Goal: Task Accomplishment & Management: Manage account settings

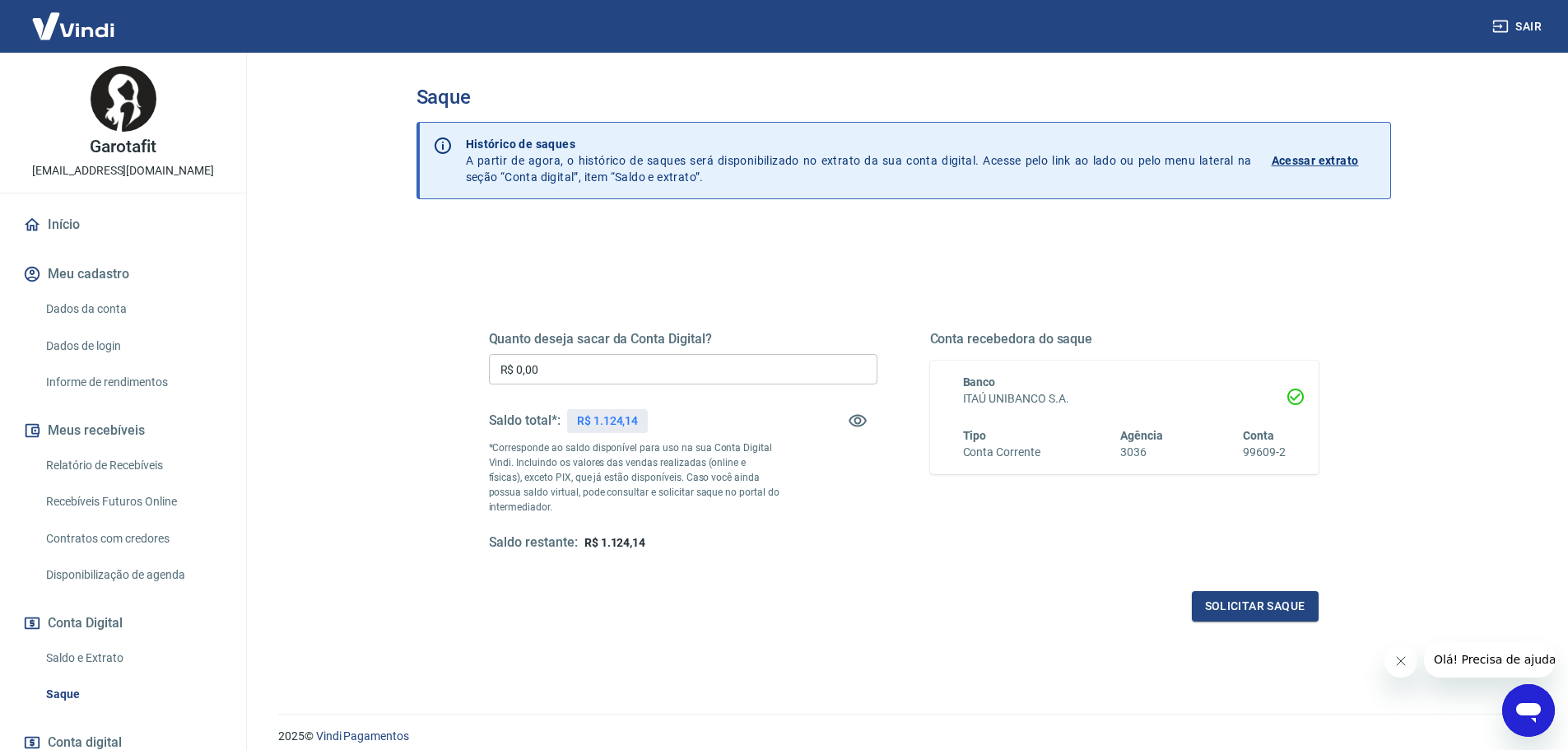
click at [1326, 155] on p "Acessar extrato" at bounding box center [1316, 160] width 87 height 16
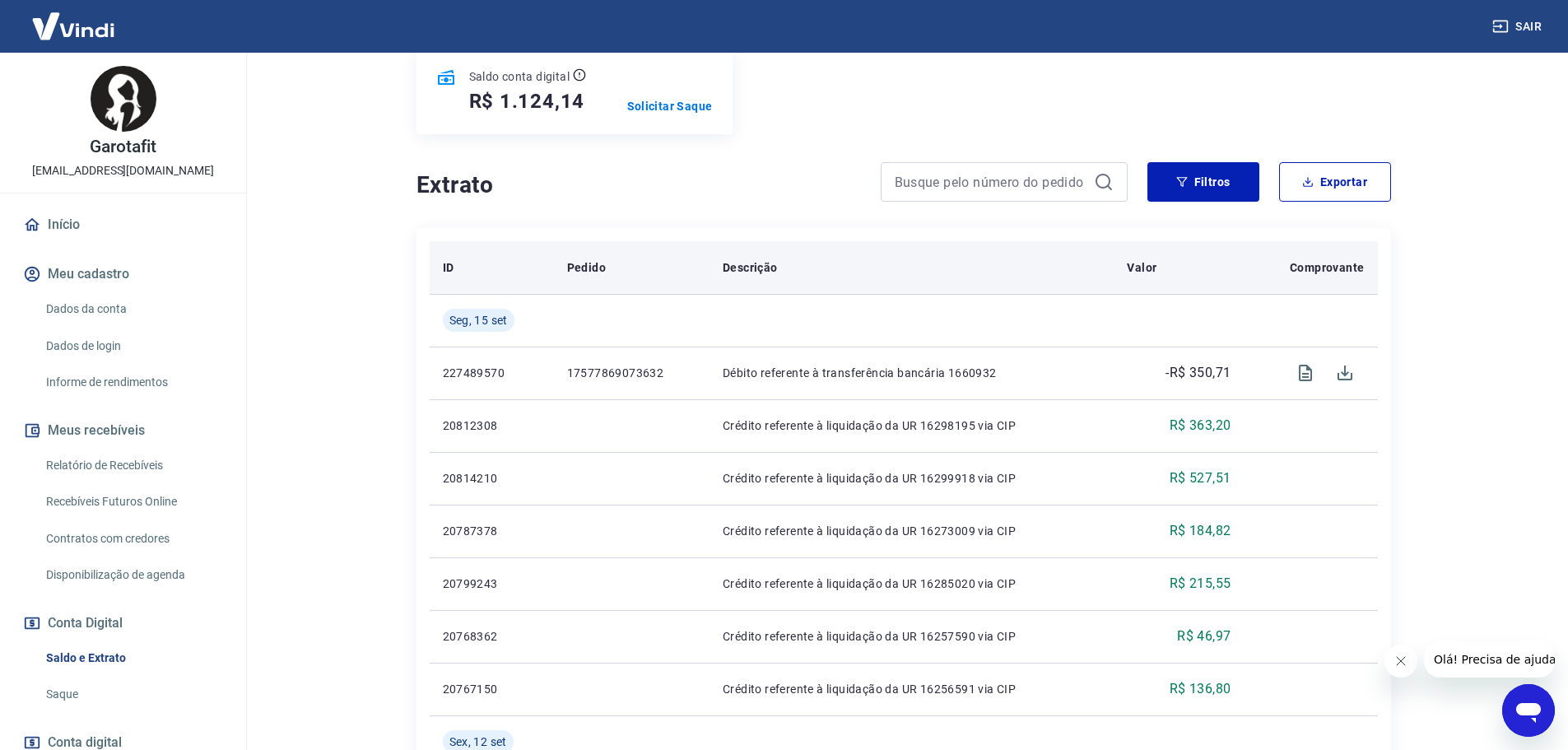
scroll to position [247, 0]
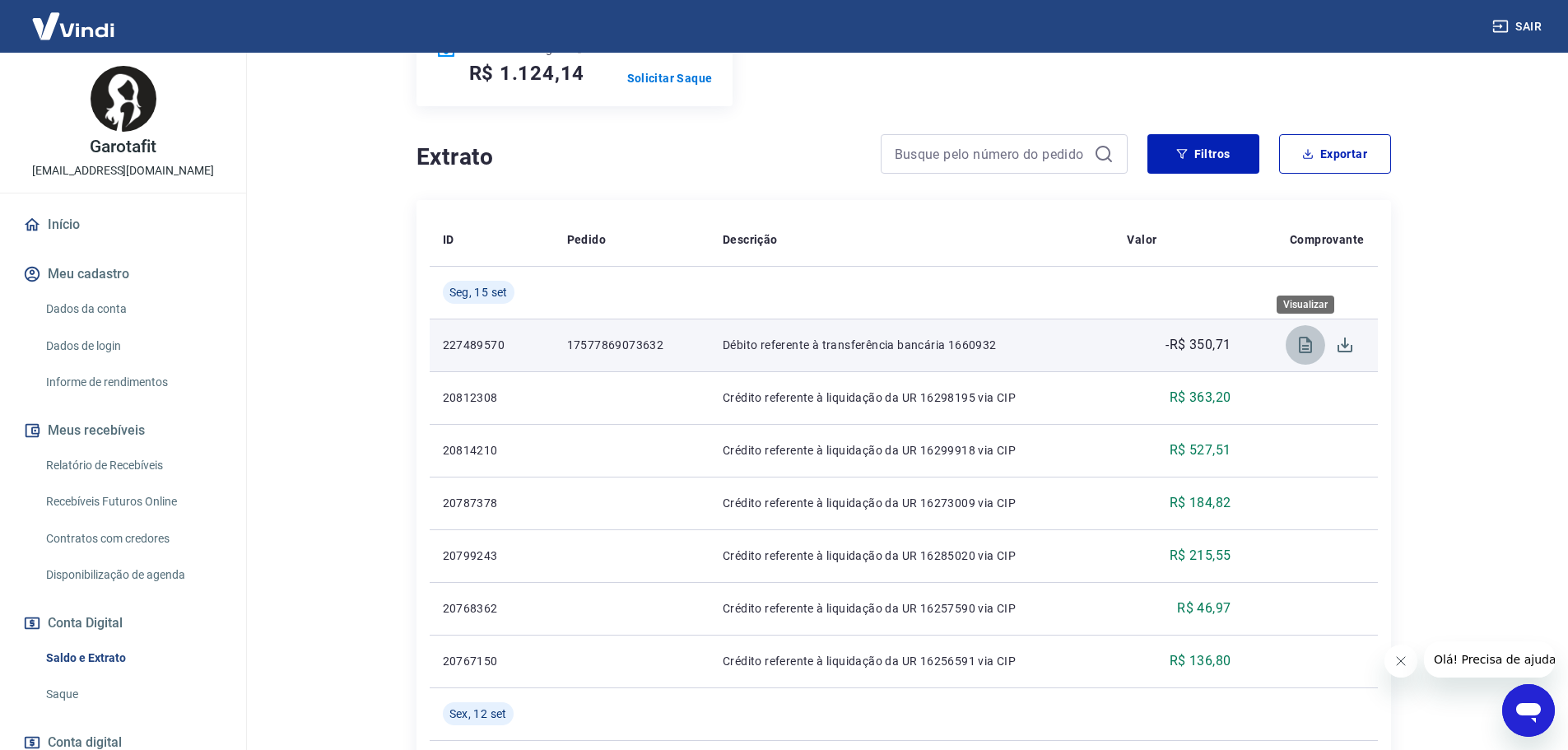
click at [1306, 344] on icon "Visualizar" at bounding box center [1306, 345] width 20 height 20
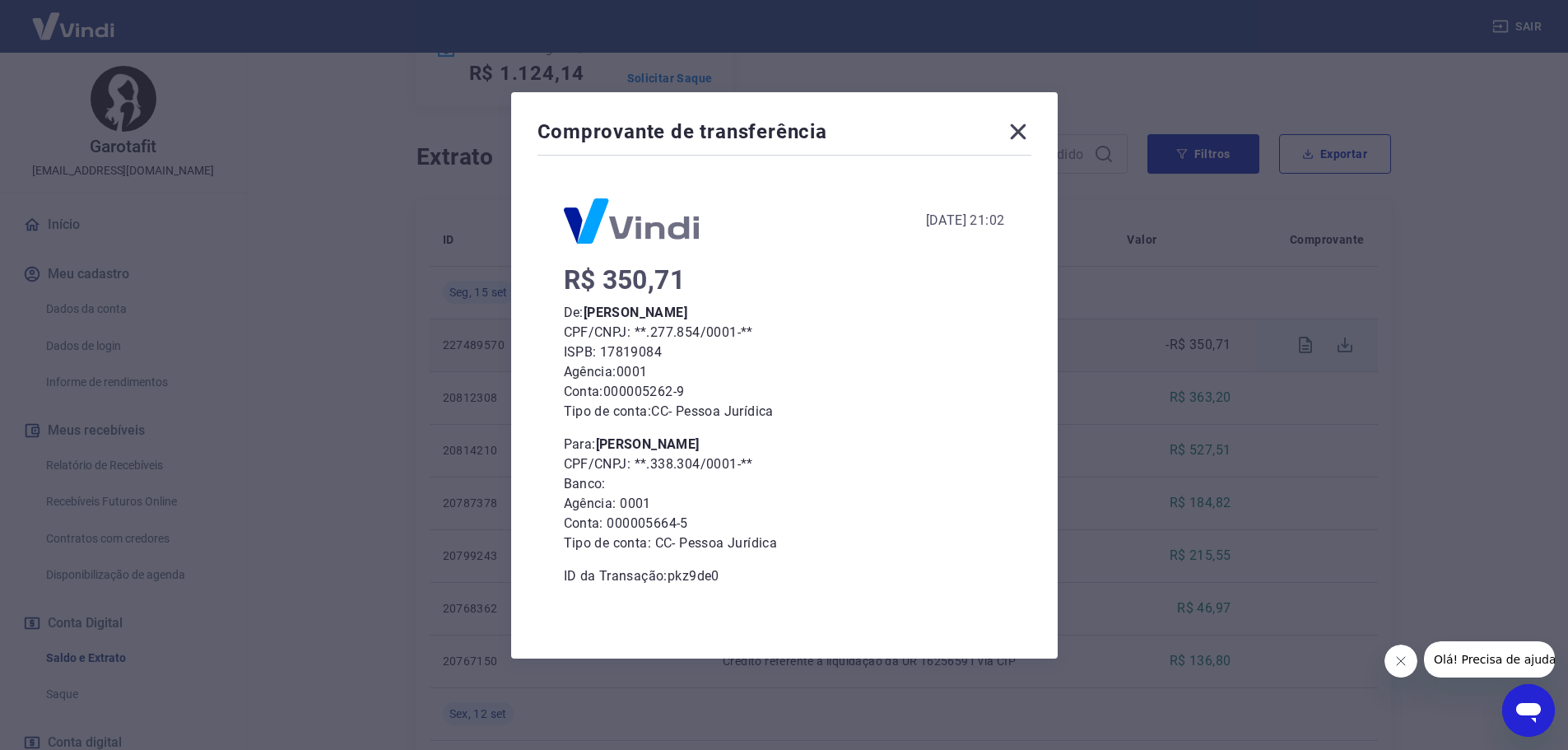
click at [1022, 132] on icon at bounding box center [1018, 131] width 26 height 26
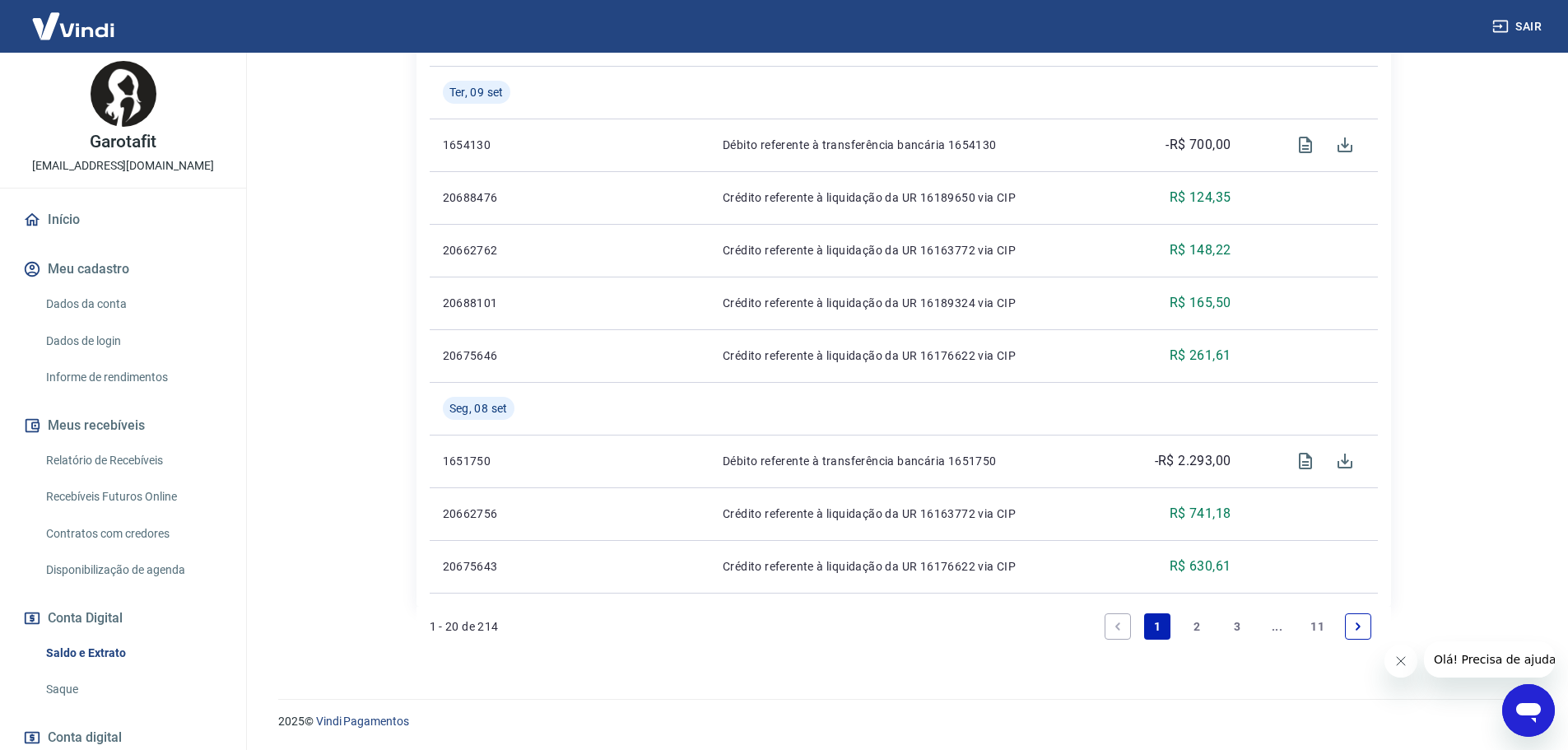
scroll to position [0, 0]
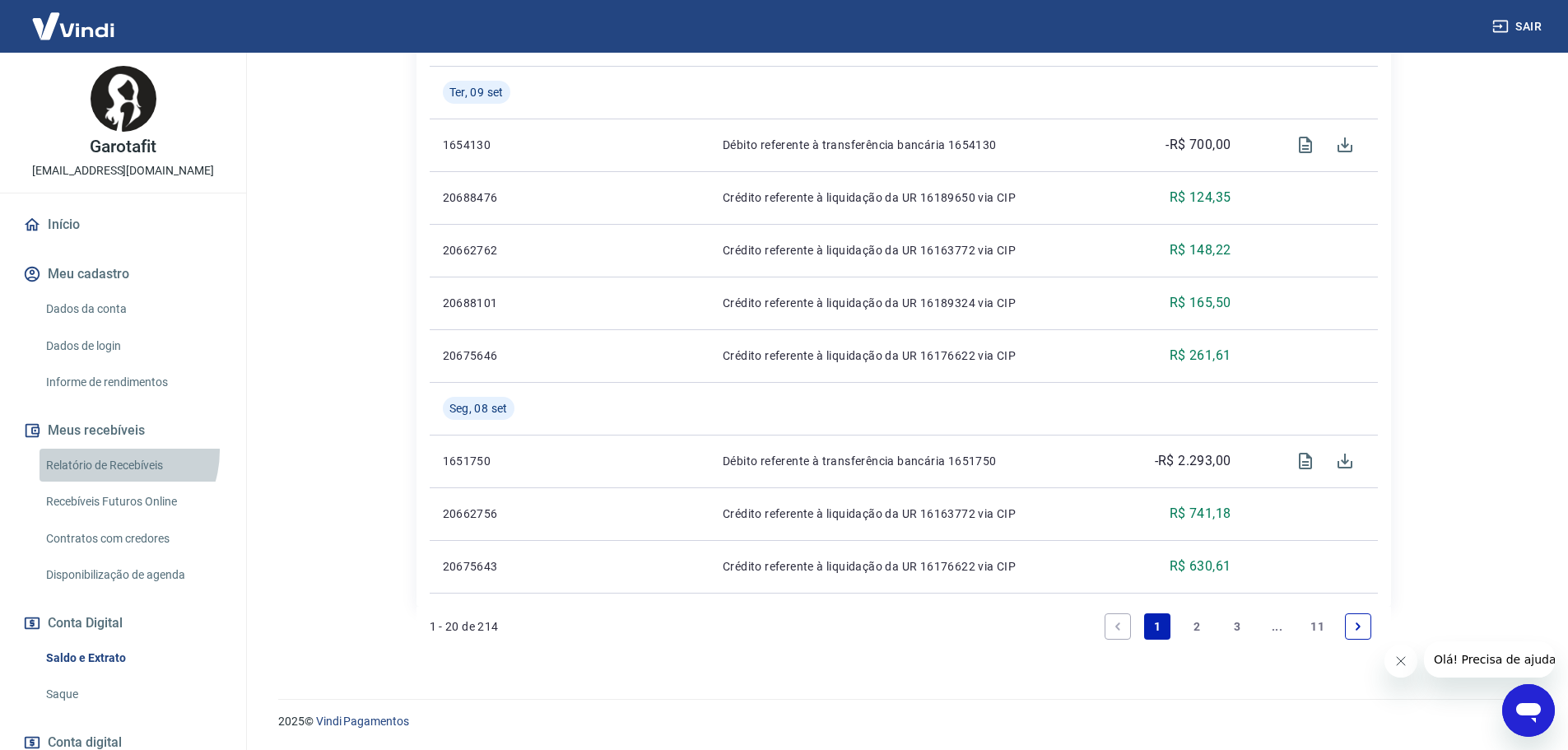
click at [107, 450] on link "Relatório de Recebíveis" at bounding box center [133, 465] width 187 height 33
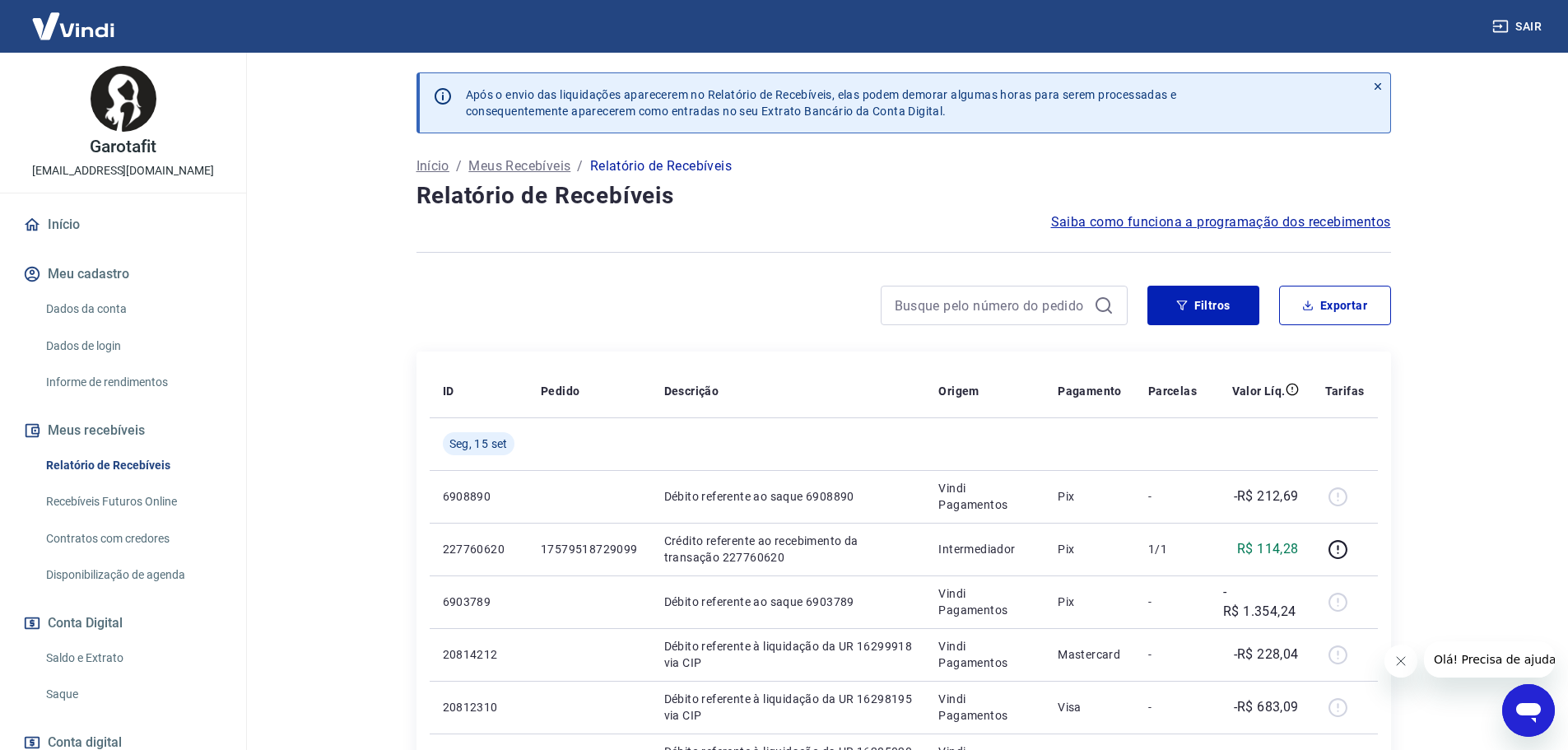
click at [512, 168] on p "Meus Recebíveis" at bounding box center [519, 166] width 102 height 20
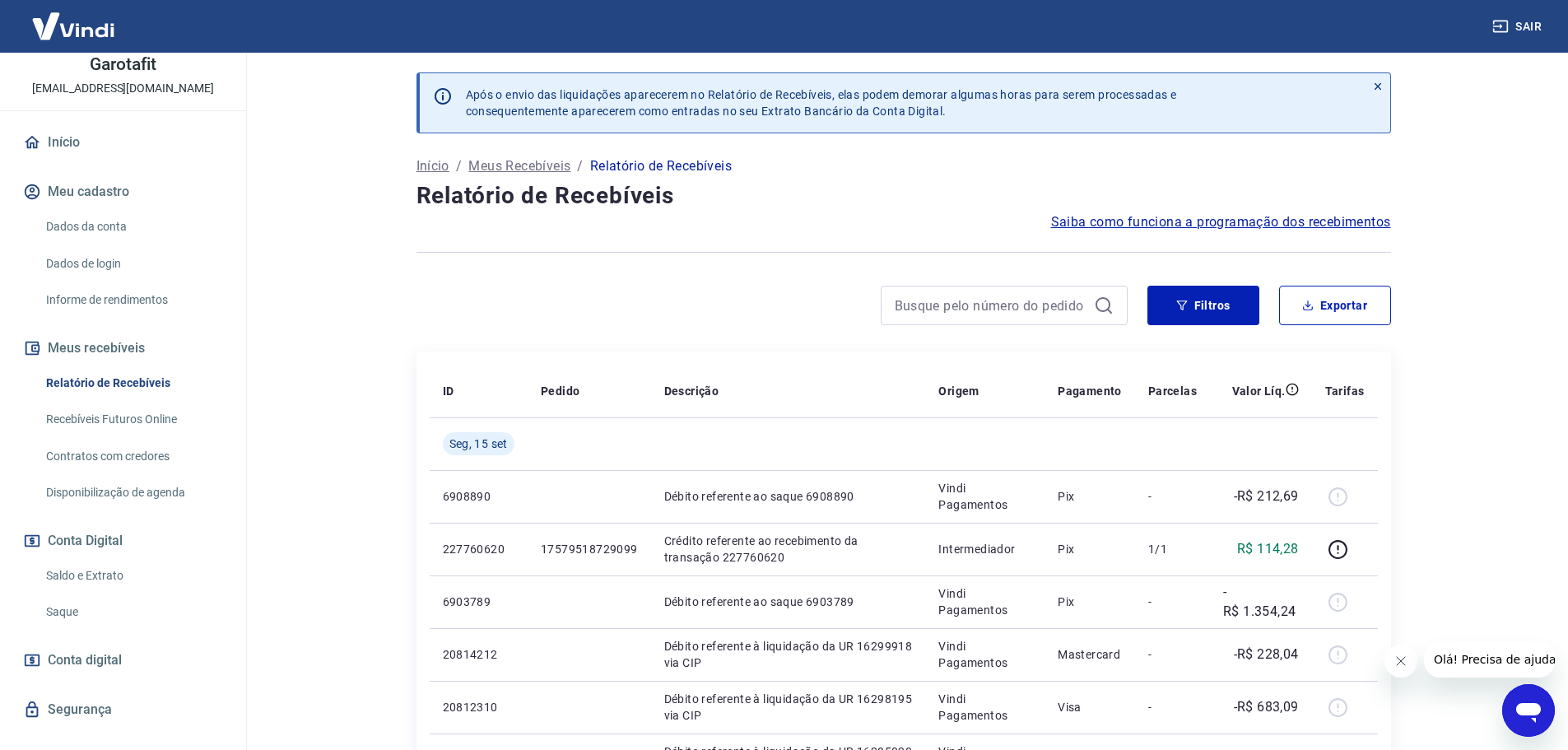
scroll to position [109, 0]
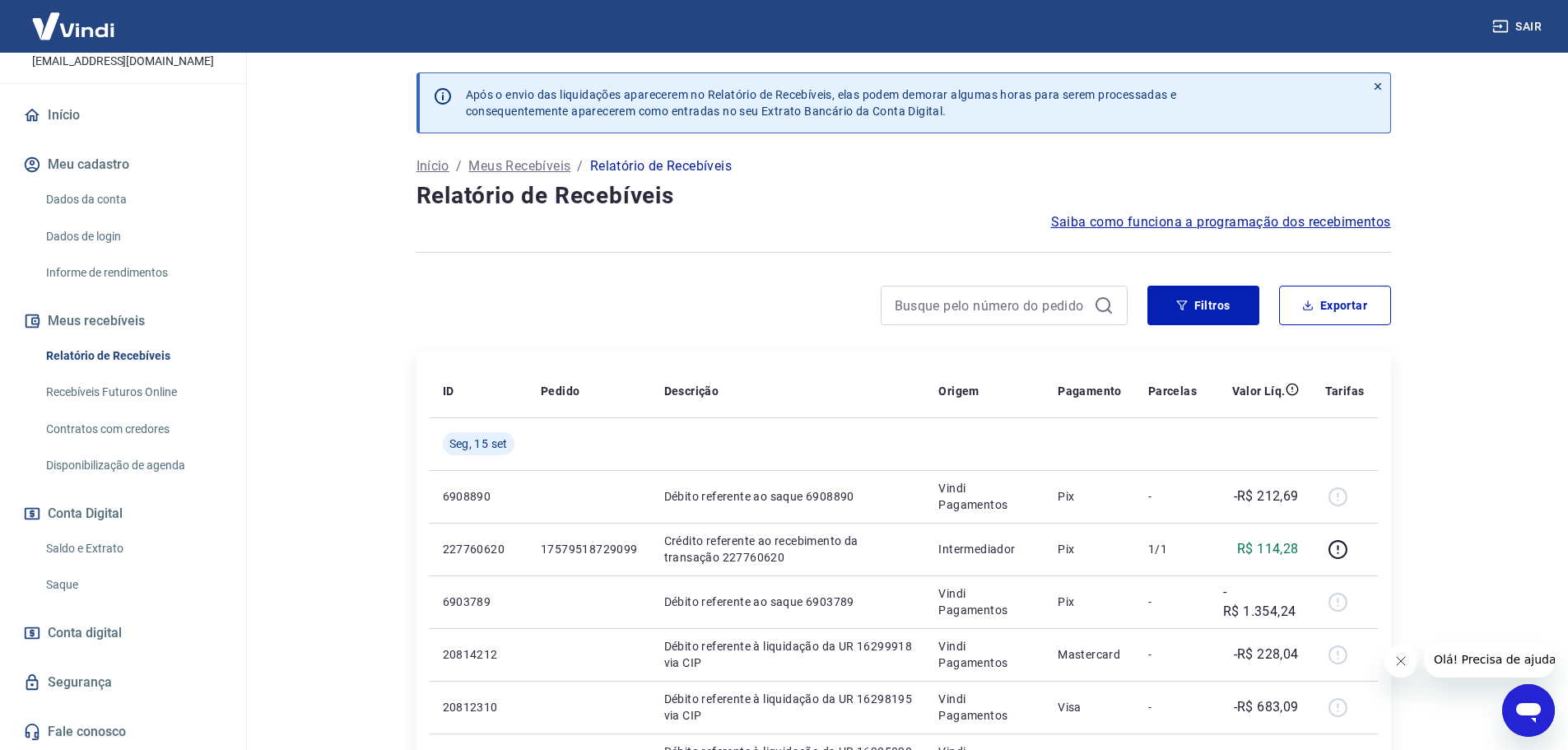
click at [100, 544] on link "Saldo e Extrato" at bounding box center [133, 548] width 187 height 33
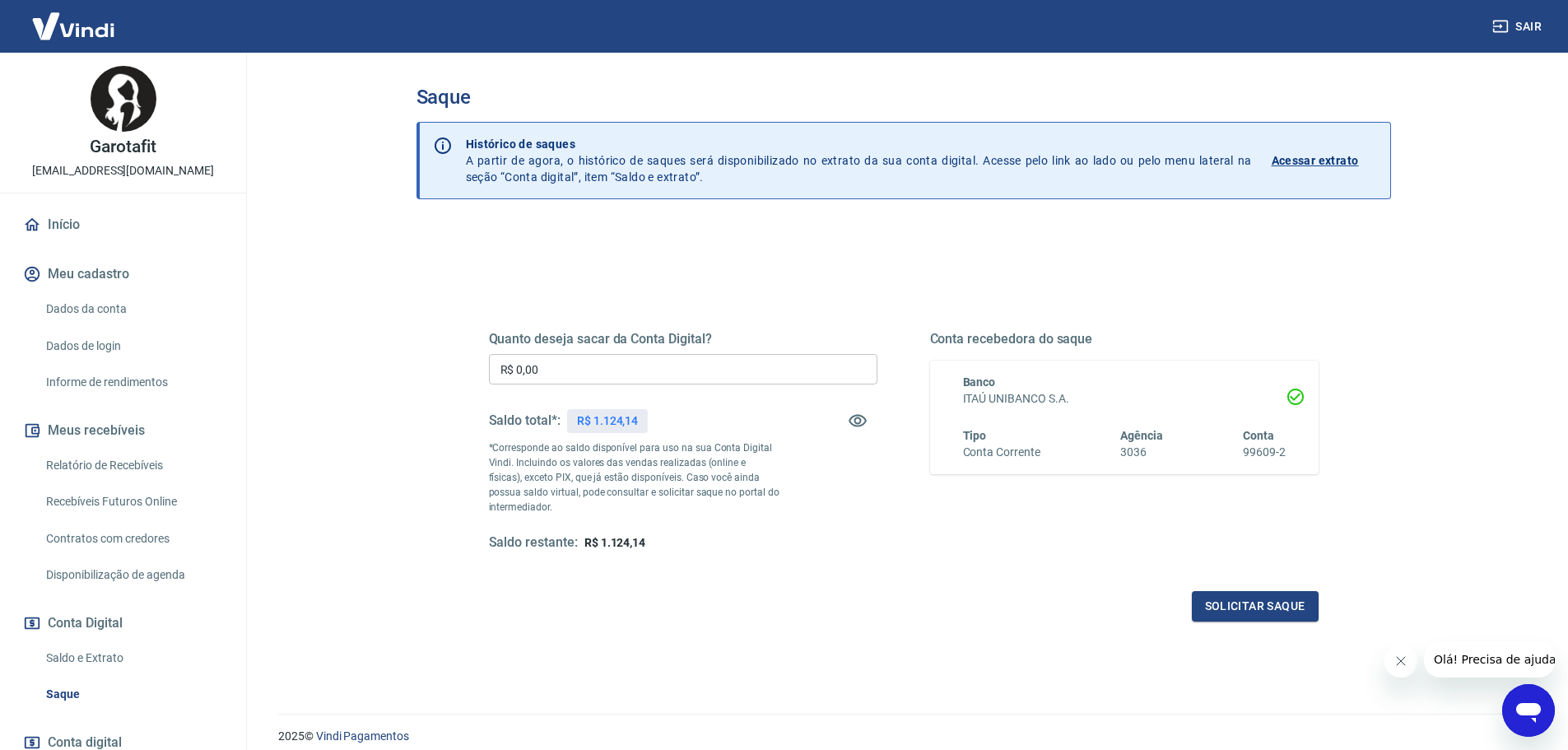
click at [596, 363] on input "R$ 0,00" at bounding box center [683, 370] width 389 height 31
type input "R$ 1.124,14"
click at [1255, 599] on button "Solicitar saque" at bounding box center [1255, 607] width 127 height 31
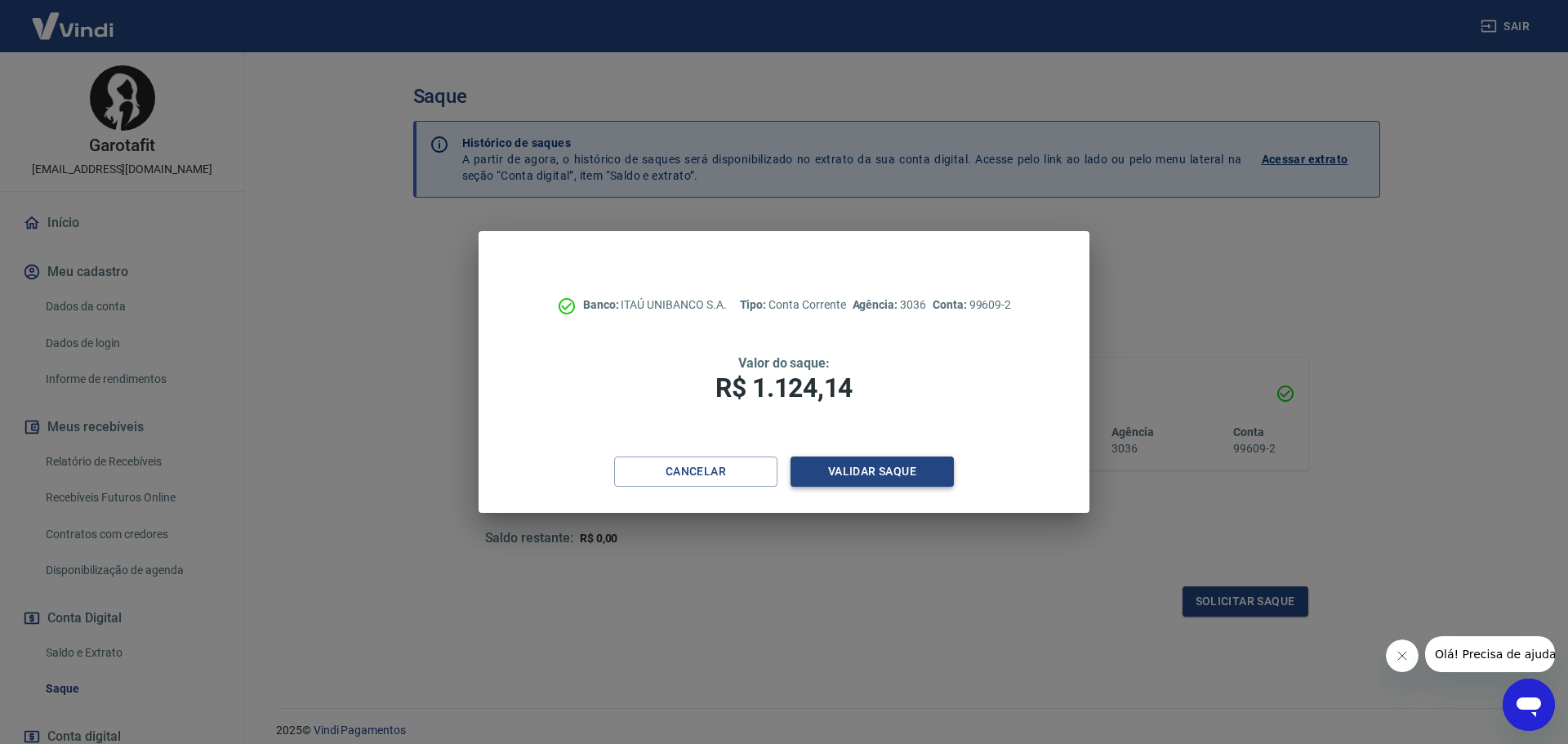
click at [930, 478] on button "Validar saque" at bounding box center [872, 471] width 164 height 30
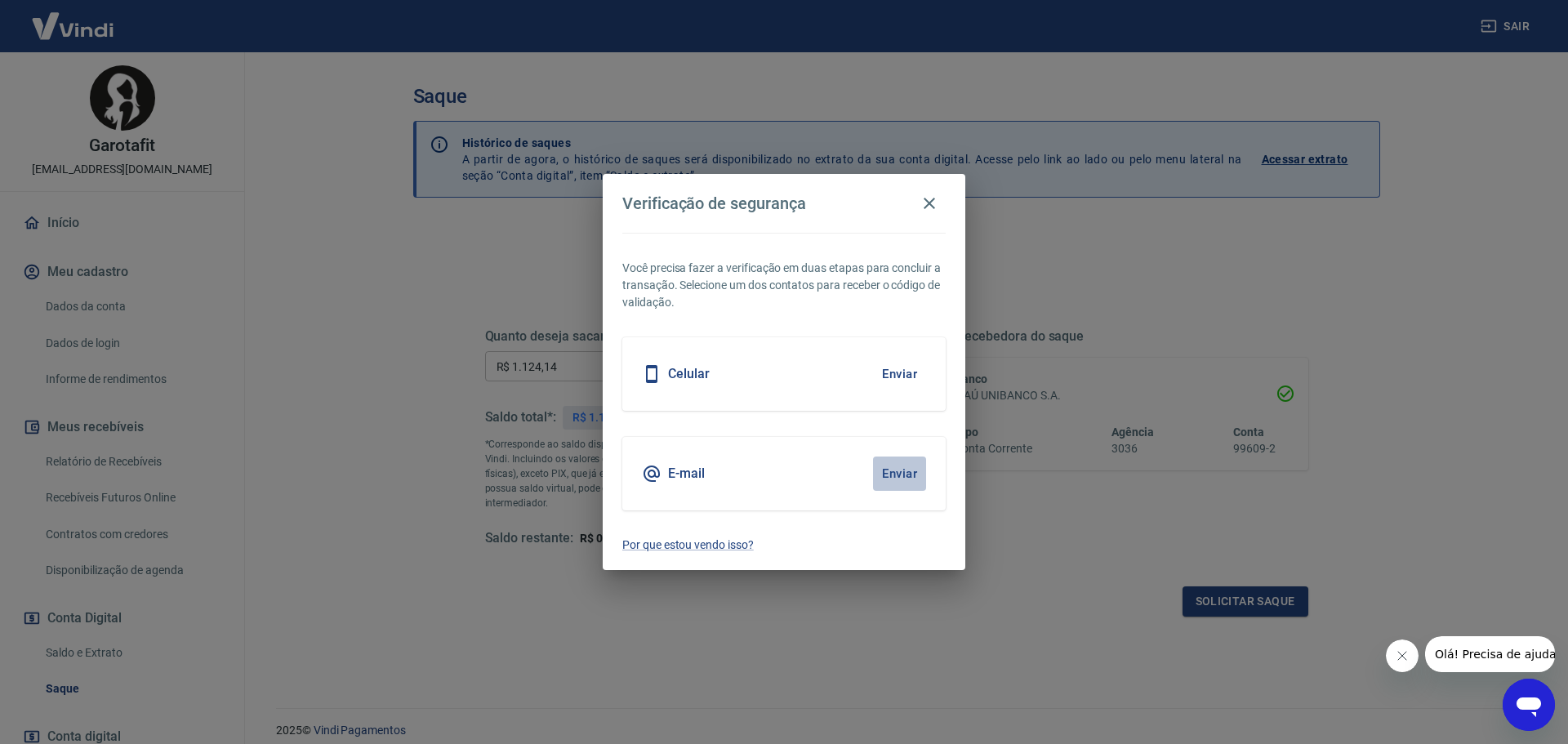
click at [890, 473] on button "Enviar" at bounding box center [899, 473] width 53 height 34
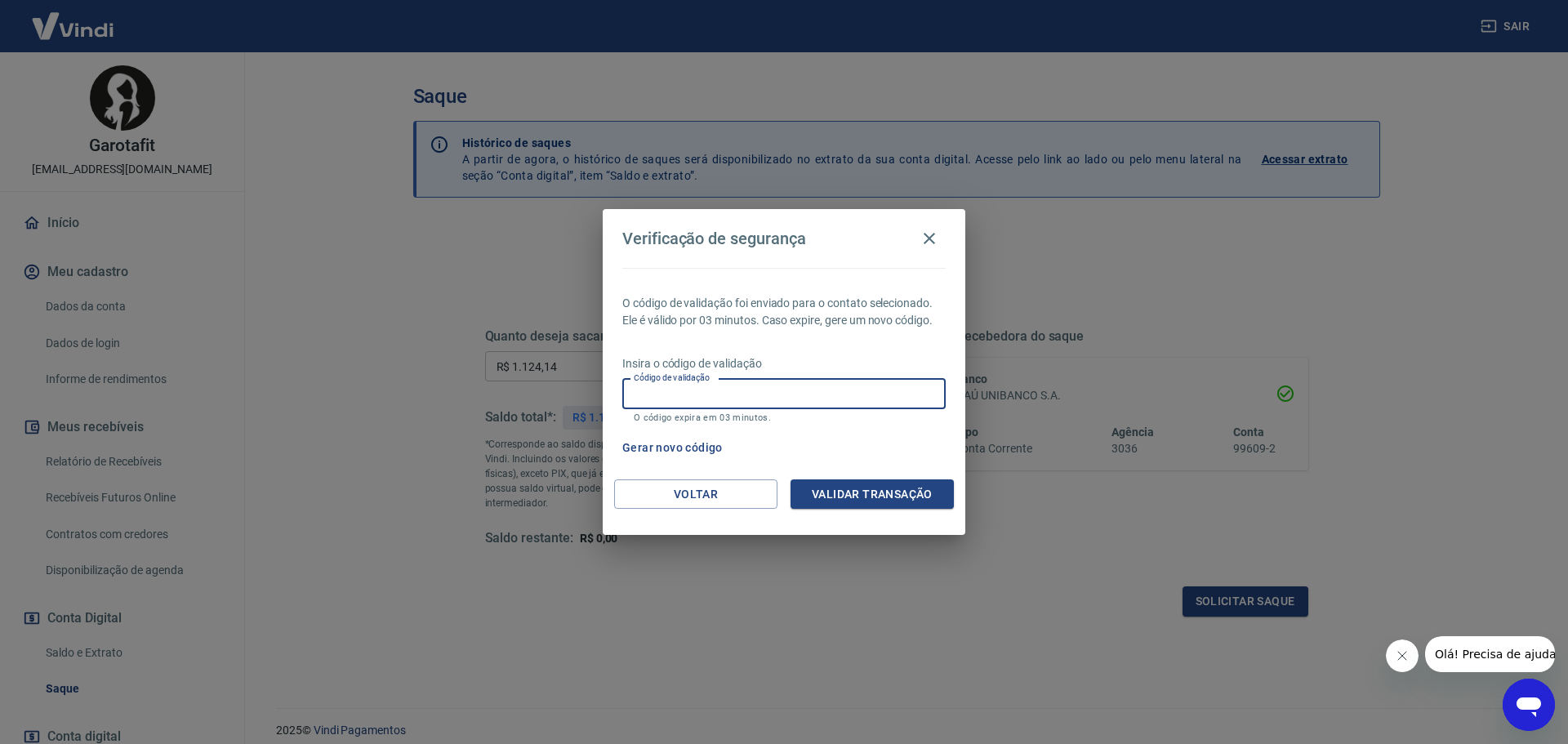
click at [787, 392] on input "Código de validação" at bounding box center [784, 394] width 324 height 30
paste input "126588"
type input "126588"
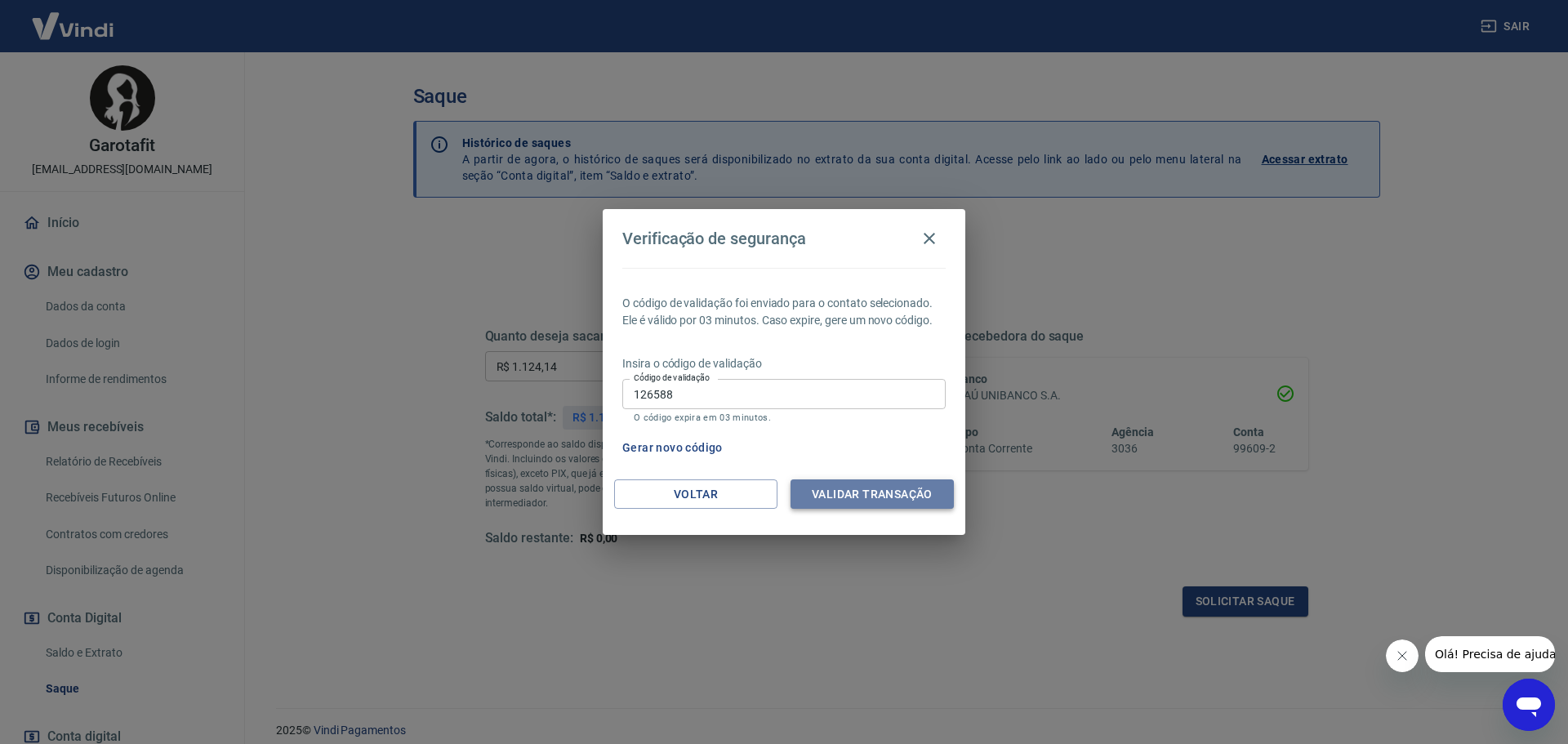
click at [910, 482] on button "Validar transação" at bounding box center [872, 495] width 164 height 30
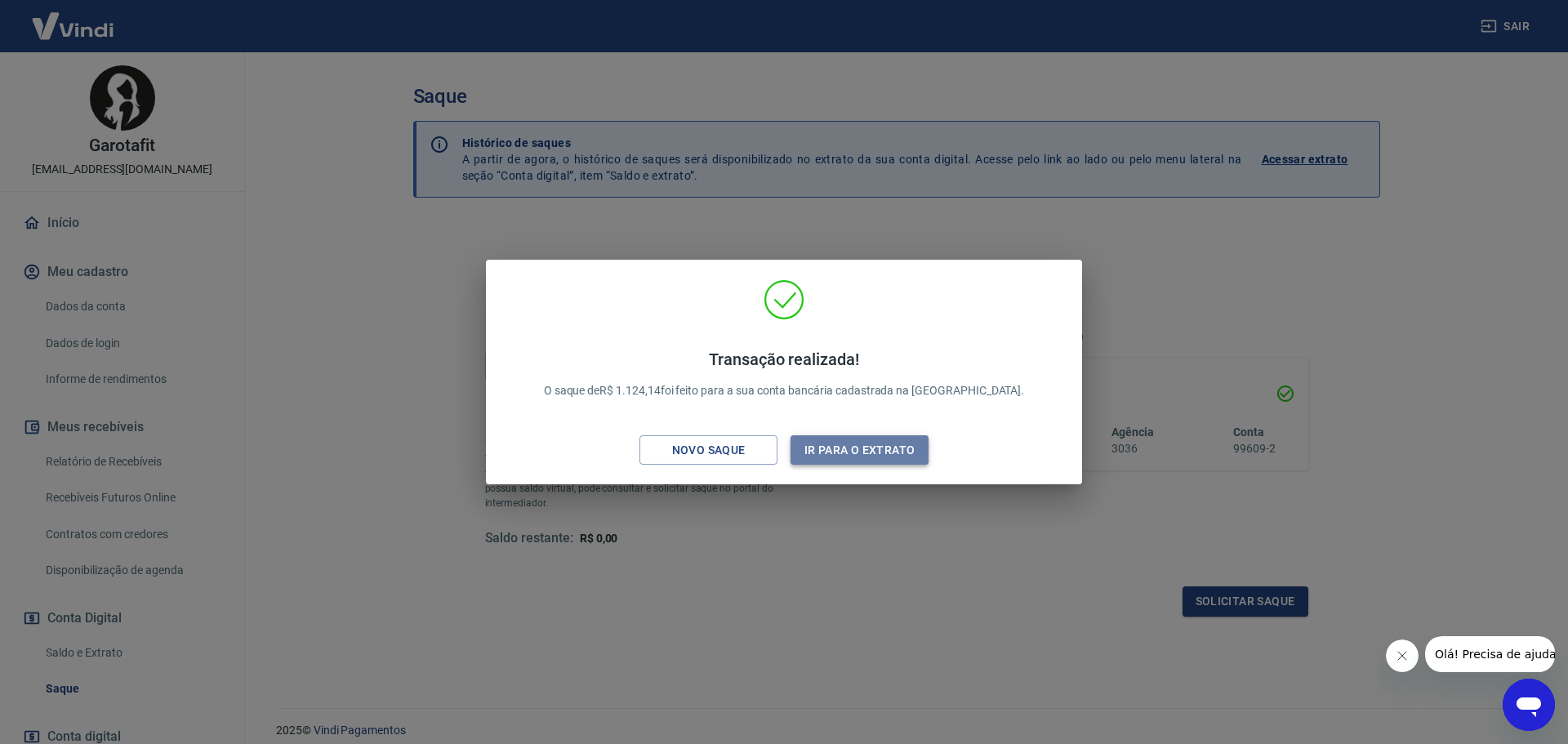
click at [889, 456] on button "Ir para o extrato" at bounding box center [860, 451] width 138 height 30
